Goal: Information Seeking & Learning: Learn about a topic

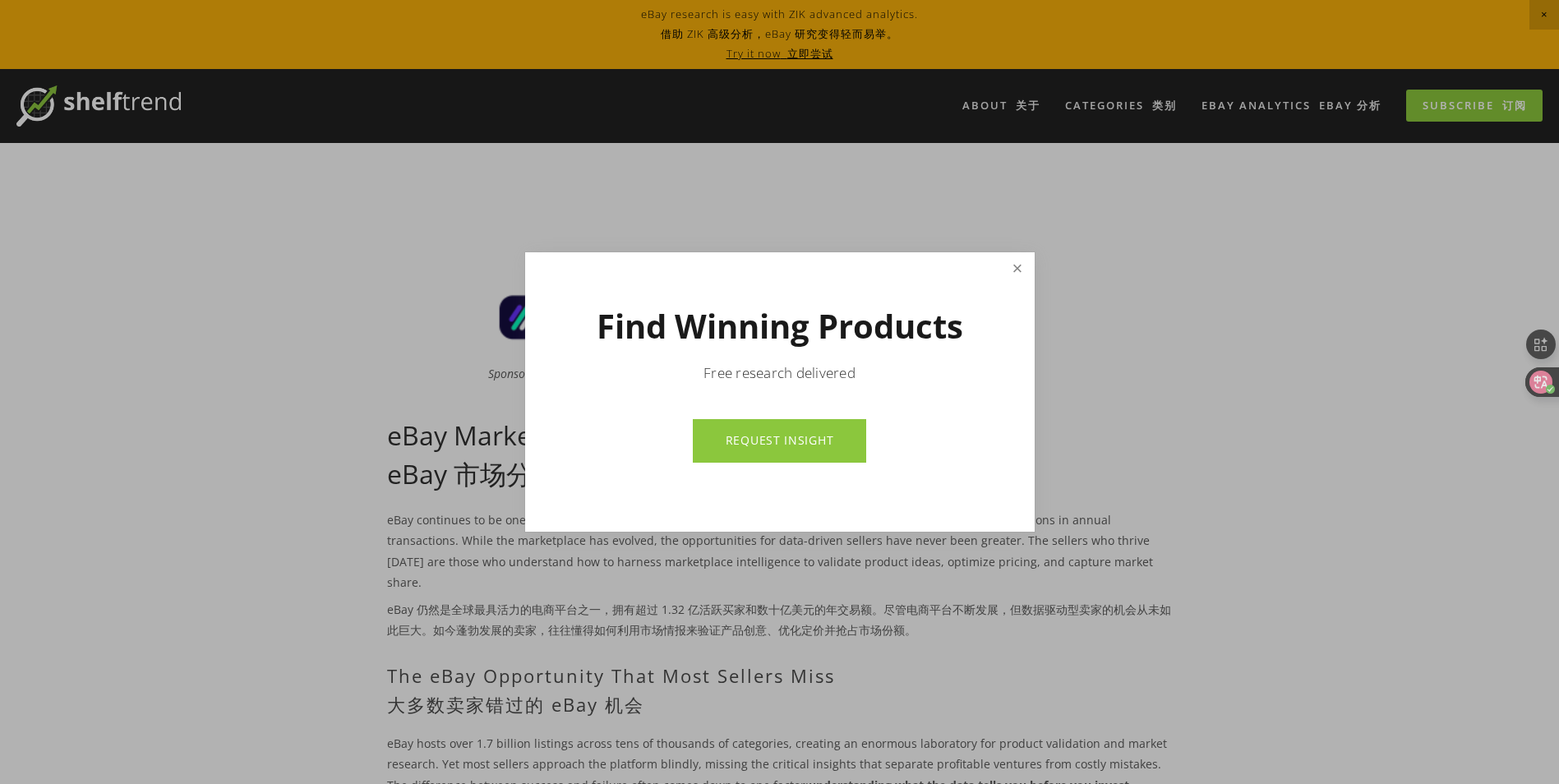
click at [1021, 263] on link "Close" at bounding box center [1017, 269] width 29 height 29
